Goal: Transaction & Acquisition: Subscribe to service/newsletter

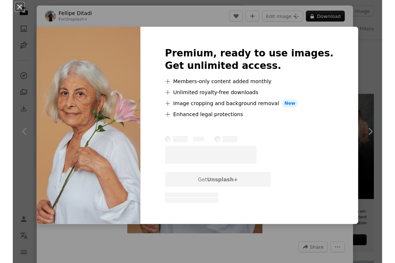
scroll to position [327, 0]
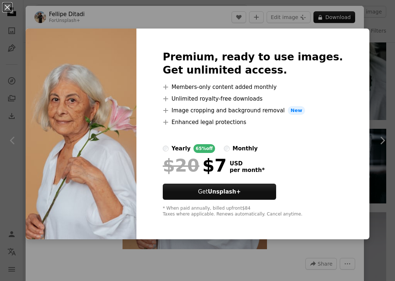
click at [311, 55] on h2 "Premium, ready to use images. Get unlimited access." at bounding box center [253, 63] width 180 height 26
click at [241, 190] on strong "Unsplash+" at bounding box center [224, 191] width 33 height 7
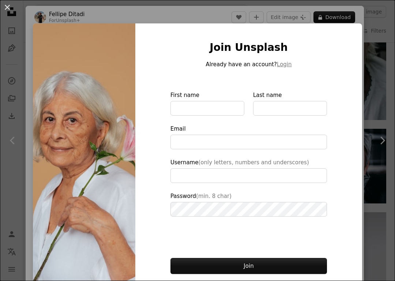
click at [266, 40] on div "Join Unsplash Already have an account? Login First name Last name Email Usernam…" at bounding box center [248, 165] width 227 height 284
click at [12, 3] on button "An X shape" at bounding box center [7, 7] width 9 height 9
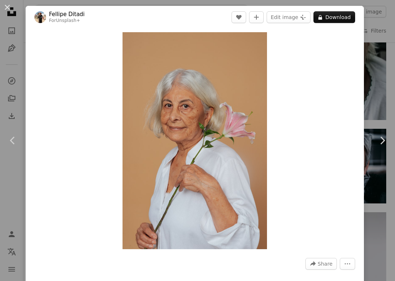
click at [8, 10] on button "An X shape" at bounding box center [7, 7] width 9 height 9
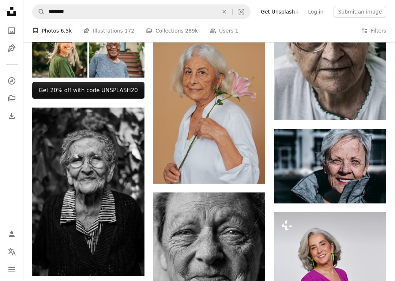
click at [232, 11] on icon "An X shape" at bounding box center [224, 12] width 16 height 6
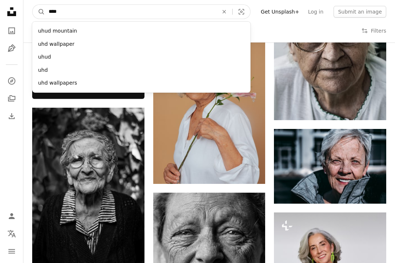
type input "****"
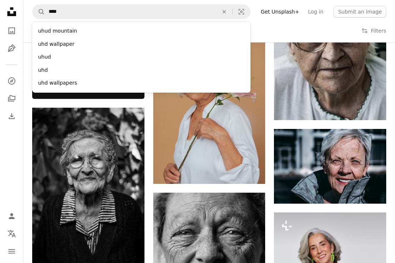
click at [13, 11] on icon "Unsplash logo Unsplash Home" at bounding box center [11, 11] width 15 height 15
